Goal: Complete Application Form: Complete application form

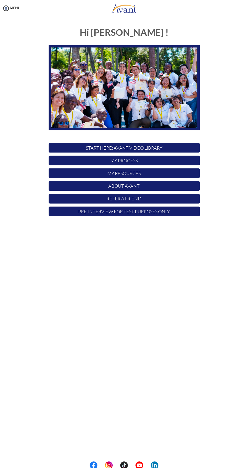
click at [138, 213] on p "Pre-Interview for test purposes only" at bounding box center [124, 211] width 151 height 10
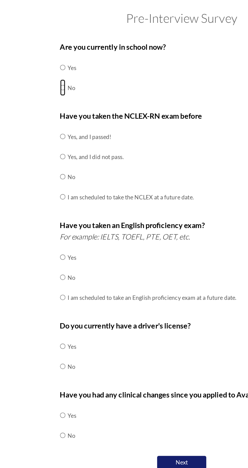
click at [52, 76] on input "radio" at bounding box center [50, 75] width 3 height 10
radio input "true"
click at [60, 131] on td "No" at bounding box center [93, 130] width 78 height 12
click at [58, 128] on td "No" at bounding box center [93, 130] width 78 height 12
click at [52, 130] on input "radio" at bounding box center [50, 130] width 3 height 10
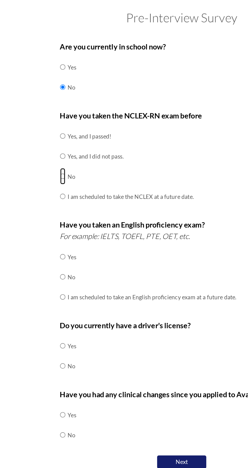
radio input "true"
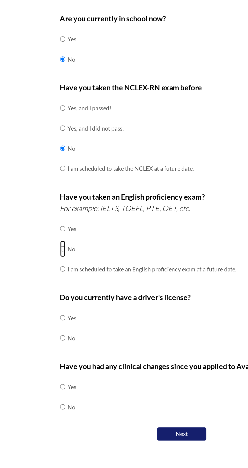
click at [52, 194] on input "radio" at bounding box center [50, 192] width 3 height 10
radio input "true"
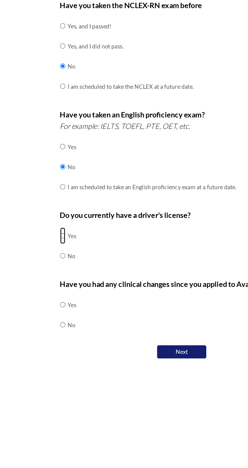
click at [52, 236] on input "radio" at bounding box center [50, 235] width 3 height 10
radio input "true"
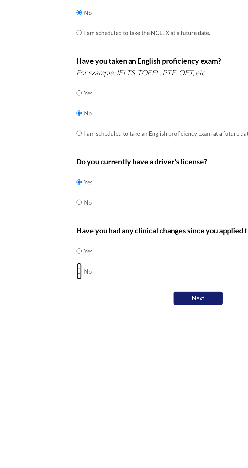
click at [52, 293] on input "radio" at bounding box center [50, 290] width 3 height 10
radio input "true"
click at [128, 306] on button "Next" at bounding box center [124, 306] width 30 height 8
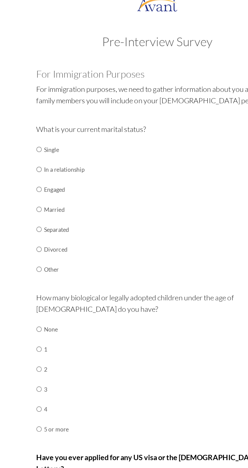
click at [57, 138] on td "Married" at bounding box center [66, 136] width 25 height 12
click at [51, 138] on input "radio" at bounding box center [50, 136] width 3 height 10
radio input "true"
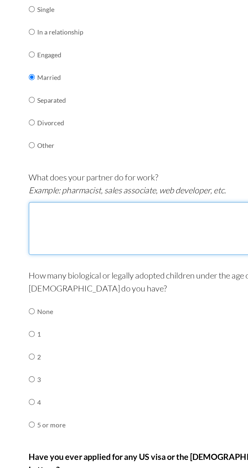
click at [112, 221] on textarea at bounding box center [124, 219] width 151 height 29
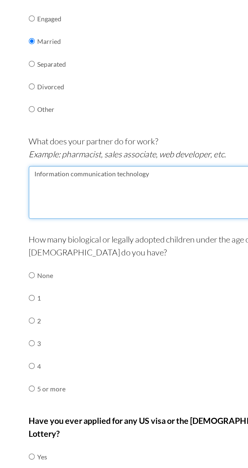
click at [100, 209] on textarea "Information communication technology" at bounding box center [124, 219] width 151 height 29
click at [98, 210] on textarea "Information communication technology" at bounding box center [124, 219] width 151 height 29
click at [73, 210] on textarea "Information communication Technology" at bounding box center [124, 219] width 151 height 29
click at [123, 210] on textarea "Information Communication Technology" at bounding box center [124, 219] width 151 height 29
click at [117, 210] on textarea "Information Communication Technology manager" at bounding box center [124, 219] width 151 height 29
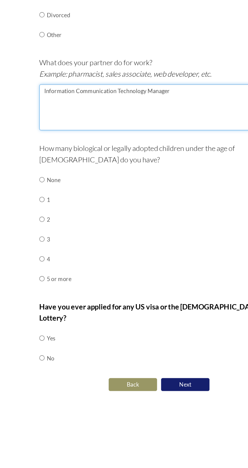
type textarea "Information Communication Technology Manager"
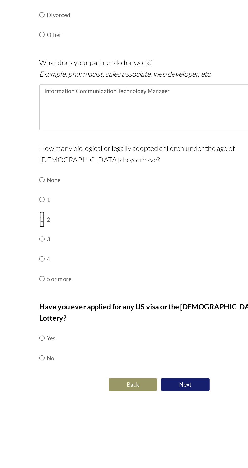
click at [52, 291] on input "radio" at bounding box center [50, 289] width 3 height 10
radio input "true"
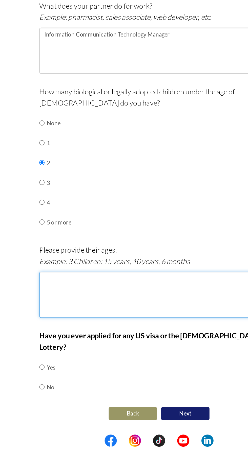
click at [91, 376] on textarea at bounding box center [124, 372] width 151 height 29
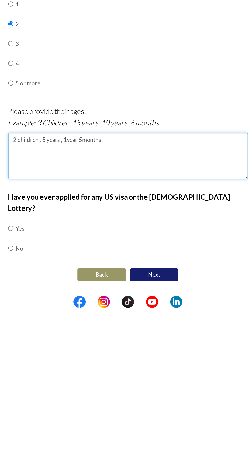
click at [82, 363] on textarea "2 children , 5 years , 1year 5months" at bounding box center [124, 372] width 151 height 29
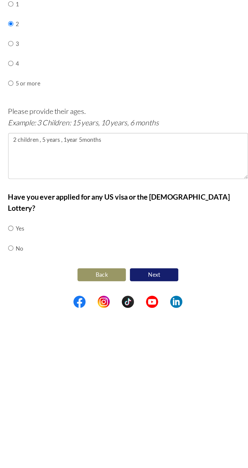
click at [59, 425] on td "No" at bounding box center [56, 430] width 5 height 12
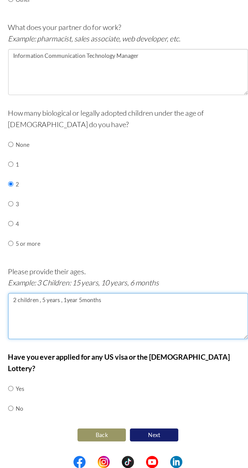
click at [83, 362] on textarea "2 children , 5 years , 1year 5months" at bounding box center [124, 372] width 151 height 29
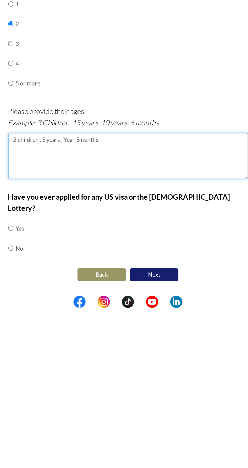
click at [84, 363] on textarea "2 children , 5 years , Year 5months" at bounding box center [124, 372] width 151 height 29
click at [96, 364] on textarea "2 children , 5 years , 1 Year 5months" at bounding box center [124, 372] width 151 height 29
type textarea "2 children , 5 years , 1 Year 5 months"
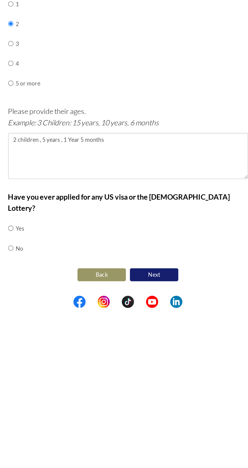
click at [53, 424] on td at bounding box center [53, 430] width 2 height 12
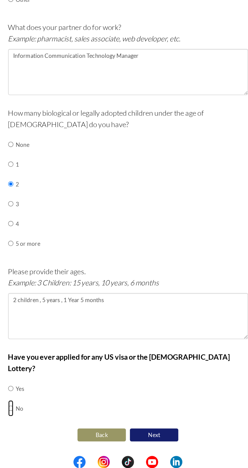
click at [52, 425] on input "radio" at bounding box center [50, 430] width 3 height 10
radio input "true"
click at [146, 443] on button "Next" at bounding box center [140, 447] width 30 height 8
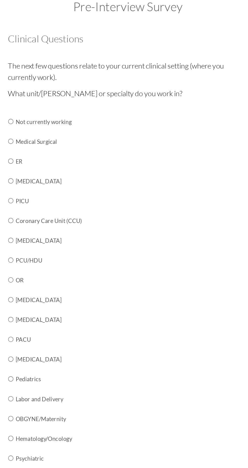
click at [58, 120] on td "Medical Surgical" at bounding box center [93, 117] width 79 height 12
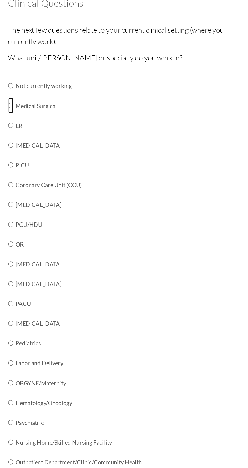
click at [51, 113] on input "radio" at bounding box center [50, 117] width 3 height 10
radio input "true"
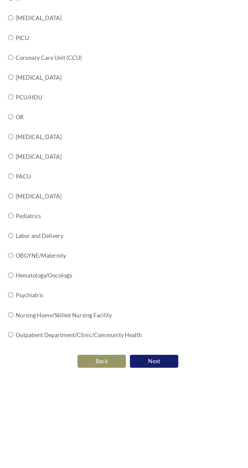
click at [145, 357] on button "Next" at bounding box center [140, 357] width 30 height 8
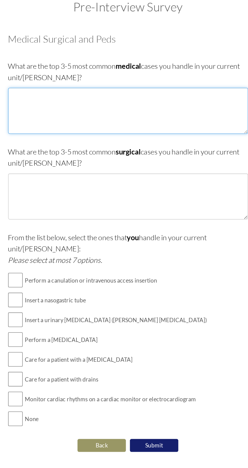
click at [67, 95] on textarea at bounding box center [124, 97] width 151 height 29
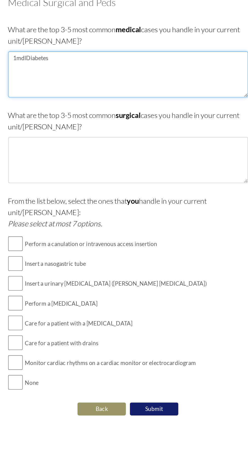
click at [61, 86] on textarea "1mdlDiabetes" at bounding box center [124, 97] width 151 height 29
click at [78, 89] on textarea "1, [MEDICAL_DATA]" at bounding box center [124, 97] width 151 height 29
click at [55, 90] on textarea "1, [MEDICAL_DATA] 2.Hyoertens" at bounding box center [124, 97] width 151 height 29
click at [75, 91] on textarea "1, [MEDICAL_DATA] 2. Hyoertens" at bounding box center [124, 97] width 151 height 29
click at [54, 93] on textarea "1, [MEDICAL_DATA] 2. [MEDICAL_DATA]" at bounding box center [124, 97] width 151 height 29
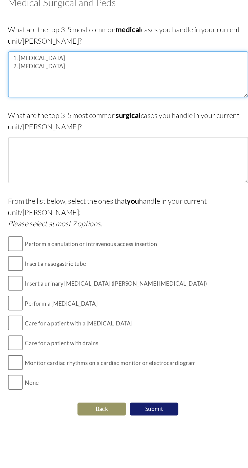
click at [84, 93] on textarea "1, [MEDICAL_DATA] 2. [MEDICAL_DATA]" at bounding box center [124, 97] width 151 height 29
click at [53, 106] on textarea "1, [MEDICAL_DATA] 2. [MEDICAL_DATA] 3. [MEDICAL_DATA] 4.[MEDICAL_DATA] 5.infecf…" at bounding box center [124, 97] width 151 height 29
click at [74, 108] on textarea "1, [MEDICAL_DATA] 2. [MEDICAL_DATA] 3. [MEDICAL_DATA] 4.[MEDICAL_DATA] 5.infecf…" at bounding box center [124, 97] width 151 height 29
click at [54, 105] on textarea "1, [MEDICAL_DATA] 2. [MEDICAL_DATA] 3. [MEDICAL_DATA] 4.[MEDICAL_DATA] 5.infecf…" at bounding box center [124, 97] width 151 height 29
click at [73, 105] on textarea "1, [MEDICAL_DATA] 2. [MEDICAL_DATA] 3. [MEDICAL_DATA] 4.[MEDICAL_DATA] 5.infecf…" at bounding box center [124, 97] width 151 height 29
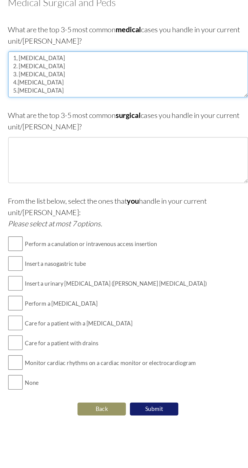
click at [54, 106] on textarea "1, [MEDICAL_DATA] 2. [MEDICAL_DATA] 3. [MEDICAL_DATA] 4.[MEDICAL_DATA] 5.[MEDIC…" at bounding box center [124, 97] width 151 height 29
click at [57, 106] on textarea "1, [MEDICAL_DATA] 2. [MEDICAL_DATA] 3. [MEDICAL_DATA] 4.[MEDICAL_DATA] 5.[MEDIC…" at bounding box center [124, 97] width 151 height 29
type textarea "1, [MEDICAL_DATA] 2. [MEDICAL_DATA] 3. [MEDICAL_DATA] 4.[MEDICAL_DATA] 5. [MEDI…"
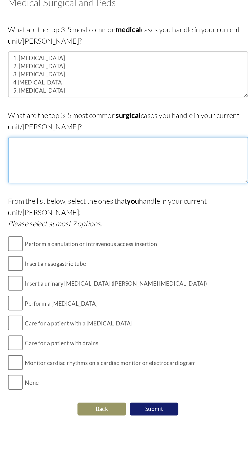
click at [58, 152] on textarea at bounding box center [124, 151] width 151 height 29
click at [79, 146] on textarea "1. Road traffic accident patients 2. [MEDICAL_DATA] 3.[MEDICAL_DATA] 4.Intest" at bounding box center [124, 151] width 151 height 29
click at [67, 157] on textarea "1. Road traffic accident patients 2. [MEDICAL_DATA] 3.[MEDICAL_DATA] 4.Intest" at bounding box center [124, 151] width 151 height 29
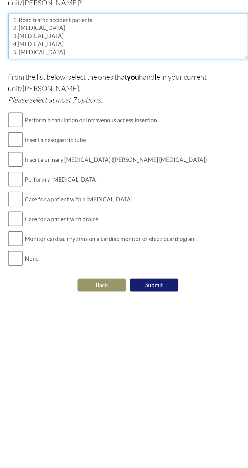
type textarea "1. Road traffic accident patients 2. [MEDICAL_DATA] 3.[MEDICAL_DATA] 4.[MEDICAL…"
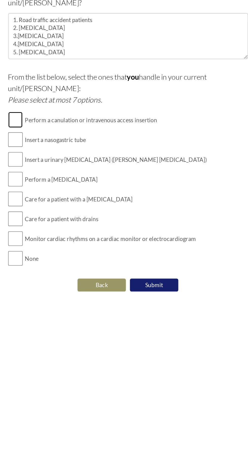
click at [55, 198] on input "checkbox" at bounding box center [53, 203] width 9 height 10
checkbox input "true"
click at [56, 211] on input "checkbox" at bounding box center [53, 216] width 9 height 10
checkbox input "true"
click at [56, 223] on input "checkbox" at bounding box center [53, 228] width 9 height 10
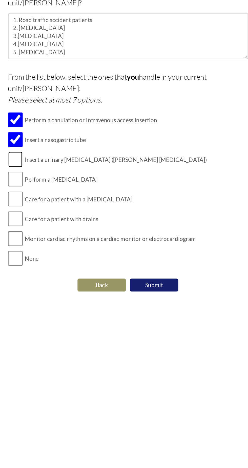
checkbox input "true"
click at [53, 236] on input "checkbox" at bounding box center [53, 241] width 9 height 10
checkbox input "true"
click at [56, 248] on input "checkbox" at bounding box center [53, 253] width 9 height 10
checkbox input "true"
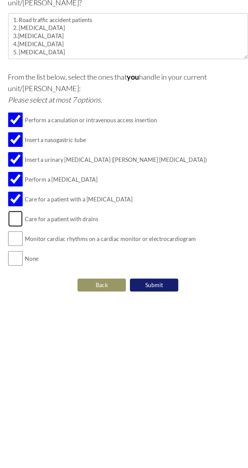
click at [57, 261] on input "checkbox" at bounding box center [53, 266] width 9 height 10
checkbox input "true"
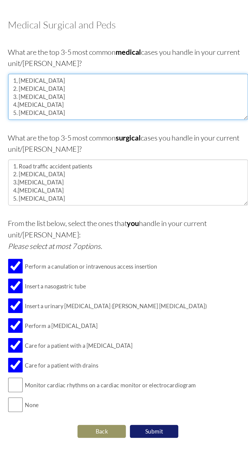
click at [77, 103] on textarea "1, [MEDICAL_DATA] 2. [MEDICAL_DATA] 3. [MEDICAL_DATA] 4.[MEDICAL_DATA] 5. [MEDI…" at bounding box center [124, 97] width 151 height 29
click at [79, 107] on textarea "1, [MEDICAL_DATA] 2. [MEDICAL_DATA] 3. [MEDICAL_DATA] 4.[MEDICAL_DATA] 5. [MEDI…" at bounding box center [124, 97] width 151 height 29
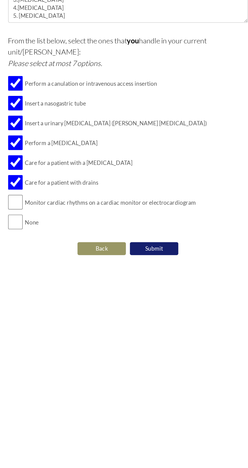
type textarea "1, [MEDICAL_DATA] 2. [MEDICAL_DATA] 3. [MEDICAL_DATA] 4.[MEDICAL_DATA] 5. [MEDI…"
click at [57, 275] on input "checkbox" at bounding box center [53, 278] width 9 height 10
checkbox input "true"
click at [144, 303] on button "Submit" at bounding box center [140, 307] width 30 height 8
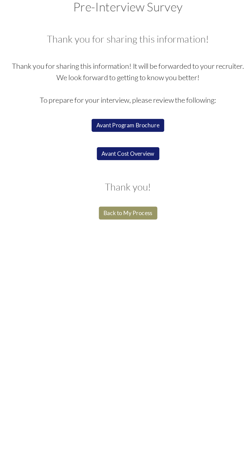
click at [126, 163] on button "Back to My Process" at bounding box center [124, 161] width 37 height 8
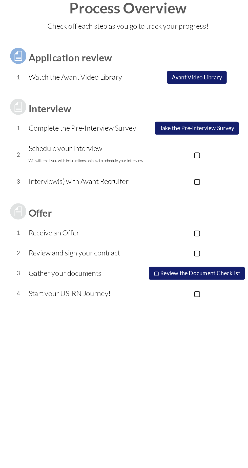
click at [170, 125] on p "▢" at bounding box center [168, 124] width 64 height 7
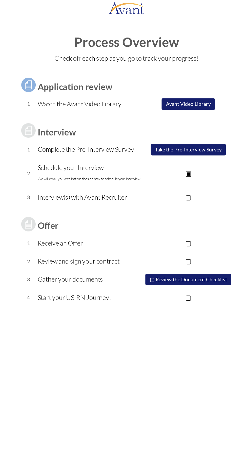
click at [167, 108] on button "Take the Pre-Interview Survey" at bounding box center [167, 108] width 53 height 8
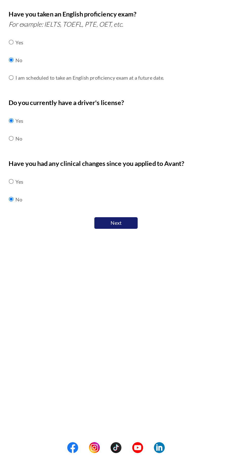
click at [127, 308] on button "Next" at bounding box center [124, 306] width 30 height 8
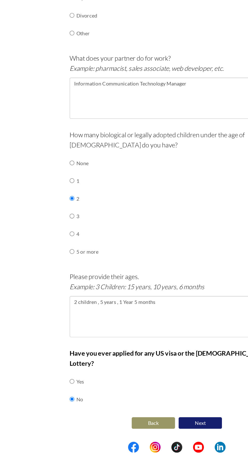
click at [140, 443] on button "Next" at bounding box center [140, 447] width 30 height 8
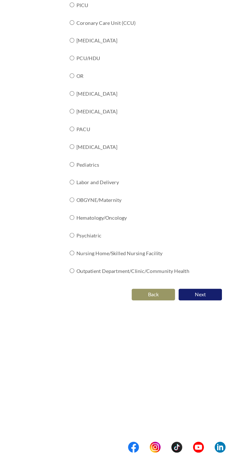
click at [145, 358] on button "Next" at bounding box center [140, 357] width 30 height 8
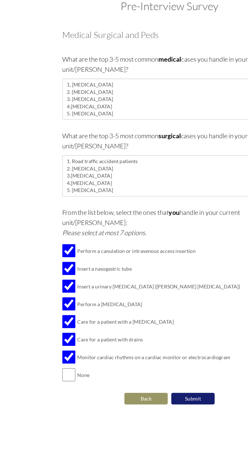
click at [144, 303] on button "Submit" at bounding box center [140, 307] width 30 height 8
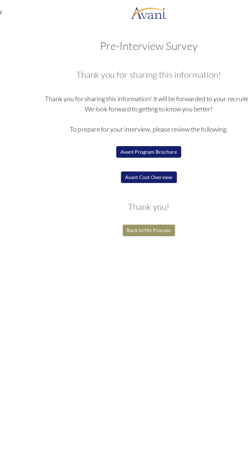
click at [131, 124] on button "Avant Cost Overview" at bounding box center [124, 124] width 39 height 8
